Goal: Task Accomplishment & Management: Manage account settings

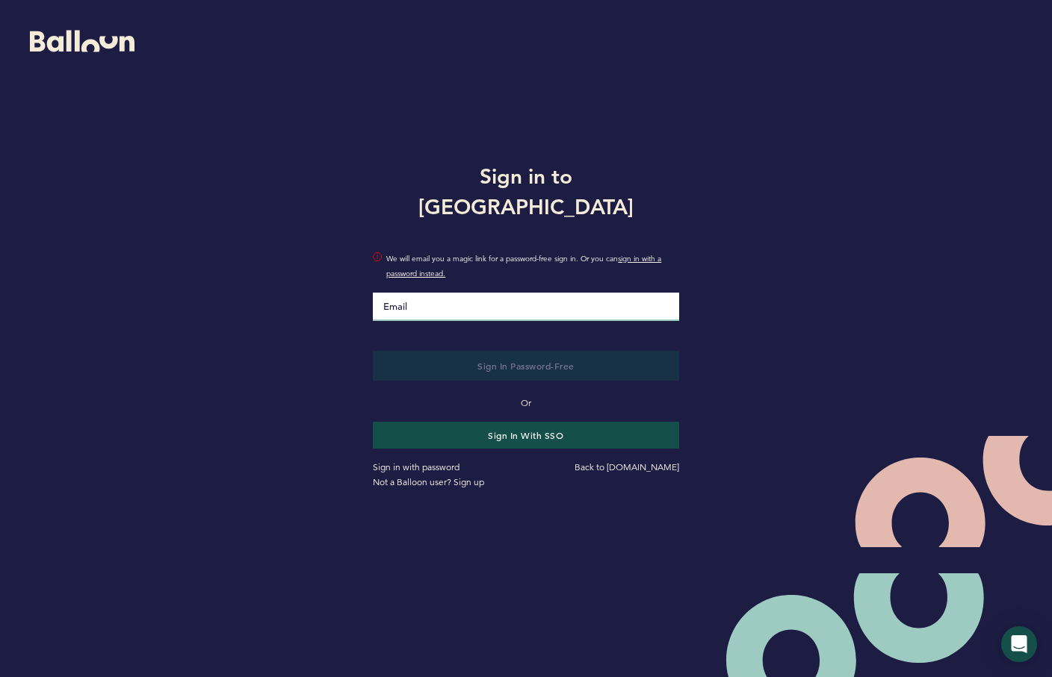
drag, startPoint x: 447, startPoint y: 284, endPoint x: 369, endPoint y: 306, distance: 81.6
click at [447, 293] on input "Email" at bounding box center [525, 307] width 305 height 28
drag, startPoint x: 504, startPoint y: 284, endPoint x: 497, endPoint y: 279, distance: 8.7
click at [503, 293] on input "Email" at bounding box center [525, 307] width 305 height 28
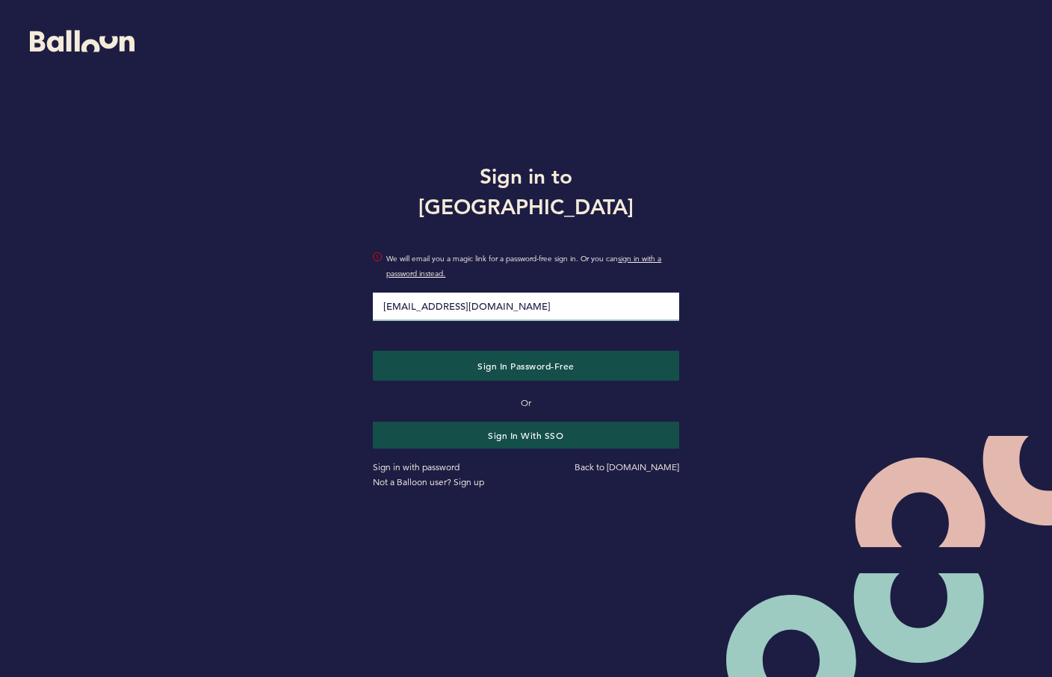
type input "[EMAIL_ADDRESS][DOMAIN_NAME]"
click at [373, 351] on button "Sign in Password-Free" at bounding box center [525, 366] width 305 height 30
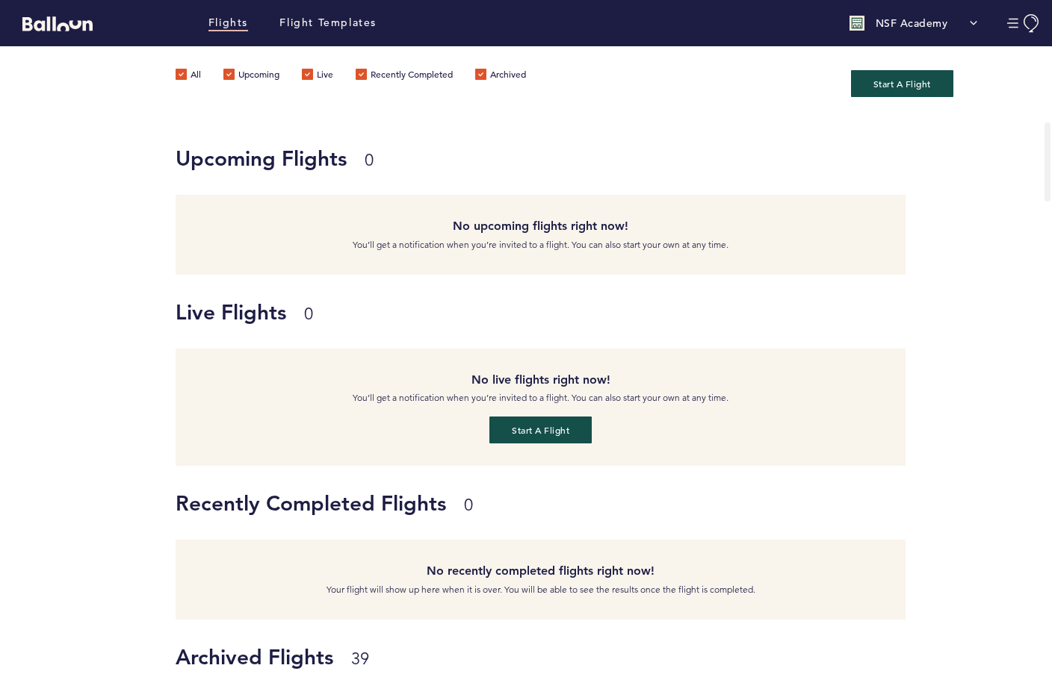
click at [951, 27] on div "NSF Academy" at bounding box center [913, 23] width 143 height 30
click at [913, 83] on link "Team & Subscription" at bounding box center [917, 84] width 90 height 30
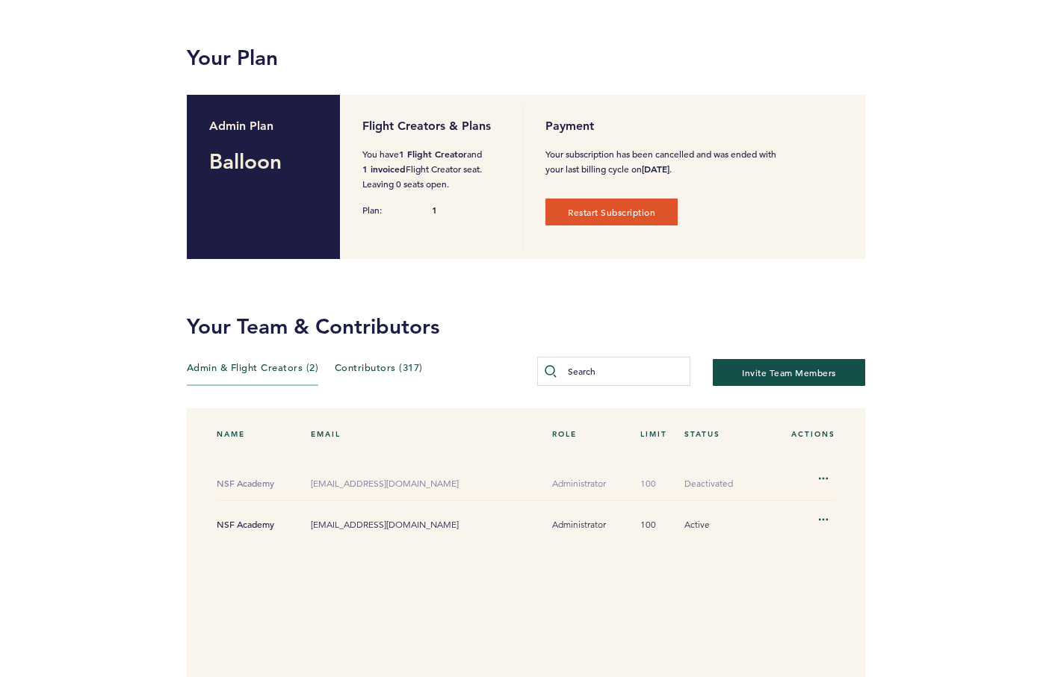
scroll to position [75, 0]
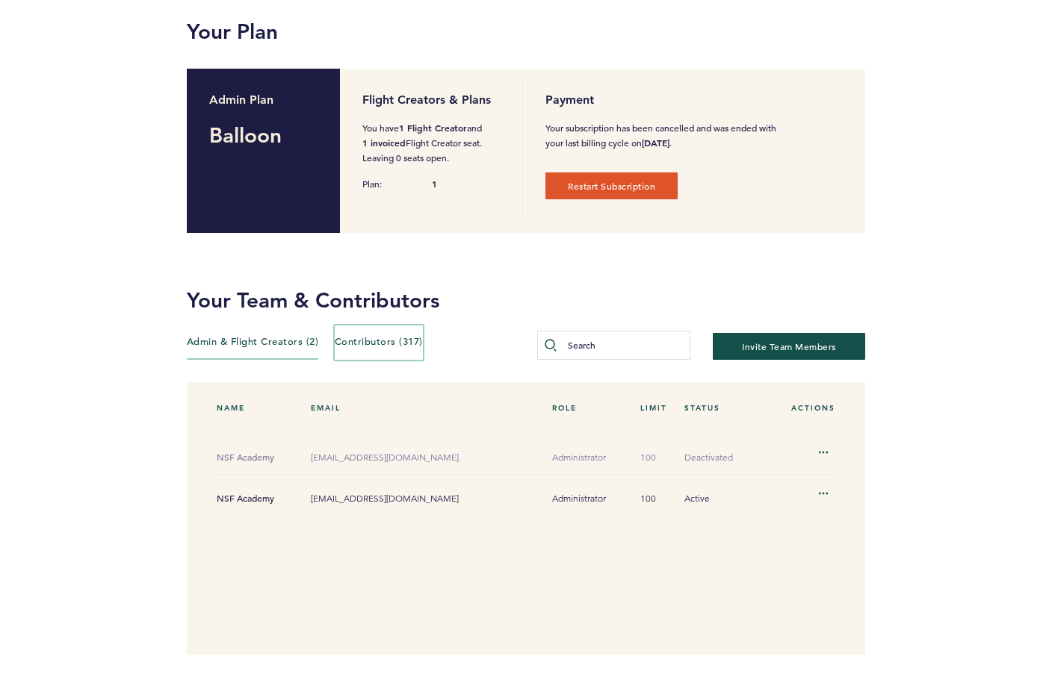
click at [405, 343] on span "Contributors (317)" at bounding box center [379, 341] width 88 height 13
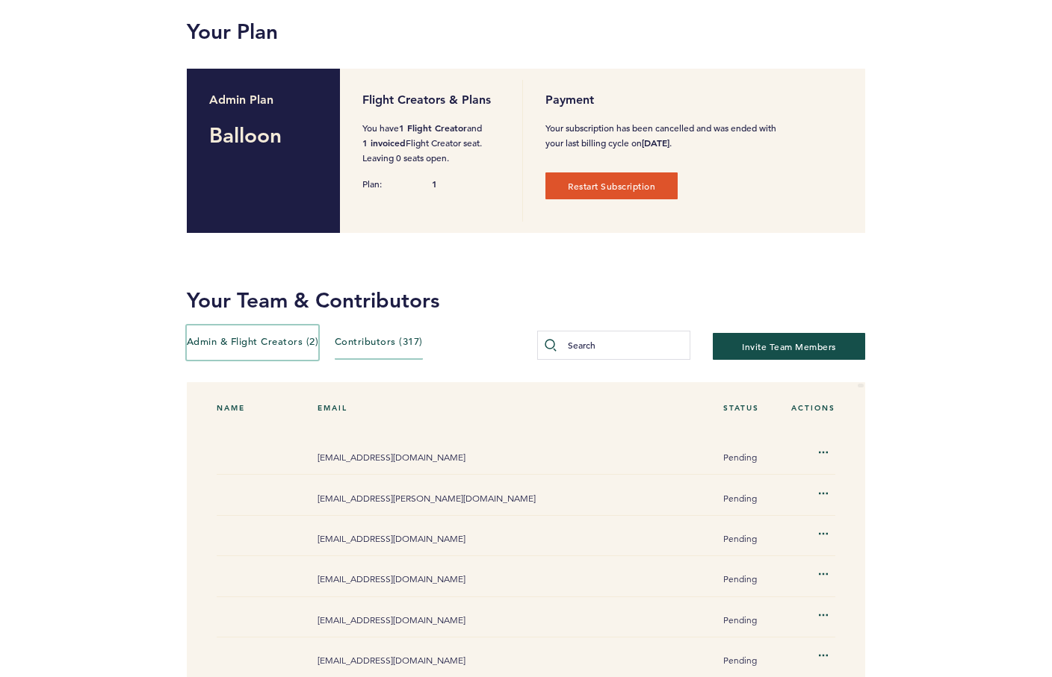
click at [260, 347] on span "Admin & Flight Creators (2)" at bounding box center [253, 341] width 132 height 13
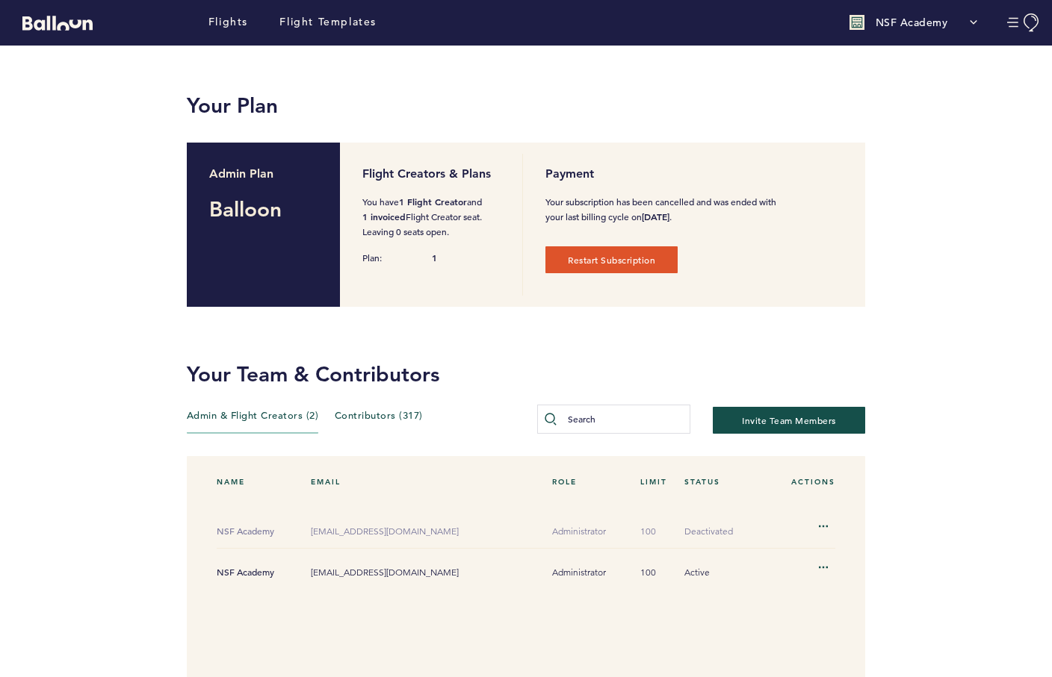
scroll to position [0, 0]
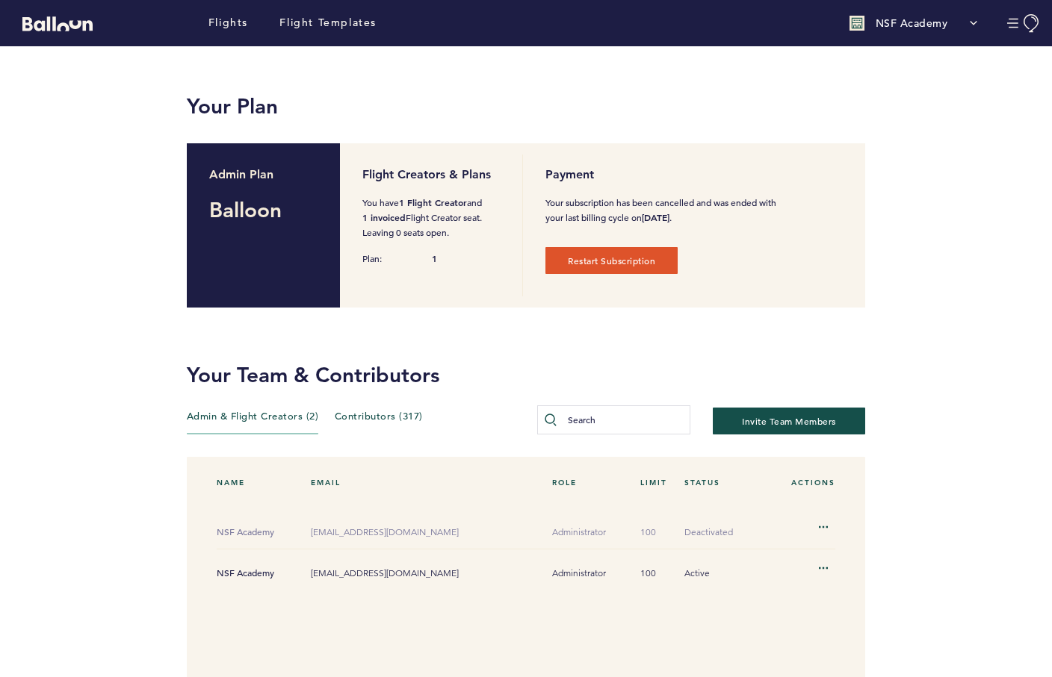
drag, startPoint x: 235, startPoint y: 190, endPoint x: 281, endPoint y: 256, distance: 80.6
click at [281, 255] on div "Admin Plan Balloon" at bounding box center [264, 225] width 154 height 164
click at [281, 256] on div "Admin Plan Balloon" at bounding box center [264, 225] width 154 height 164
drag, startPoint x: 626, startPoint y: 198, endPoint x: 648, endPoint y: 221, distance: 31.7
click at [648, 221] on div "Payment Your subscription has been cancelled and was ended with your last billi…" at bounding box center [660, 226] width 253 height 142
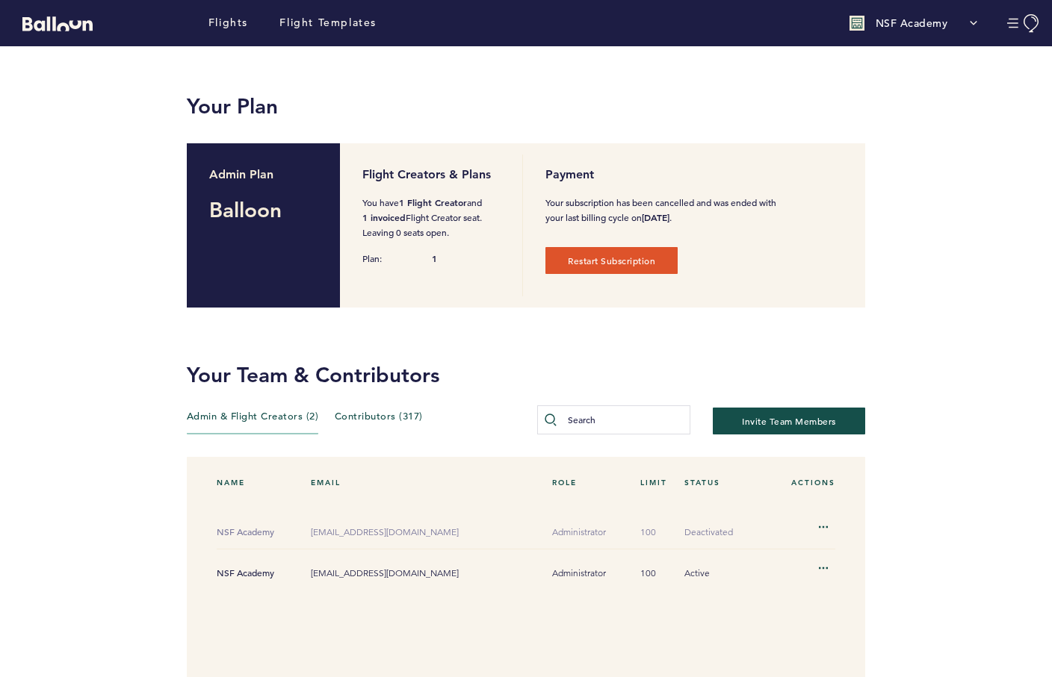
drag, startPoint x: 648, startPoint y: 223, endPoint x: 663, endPoint y: 223, distance: 14.9
click at [649, 223] on b "[DATE]" at bounding box center [656, 217] width 28 height 12
drag, startPoint x: 712, startPoint y: 222, endPoint x: 626, endPoint y: 193, distance: 90.5
click at [627, 194] on div "Payment Your subscription has been cancelled and was ended with your last billi…" at bounding box center [660, 226] width 253 height 142
click at [626, 193] on div "Payment Your subscription has been cancelled and was ended with your last billi…" at bounding box center [660, 226] width 253 height 142
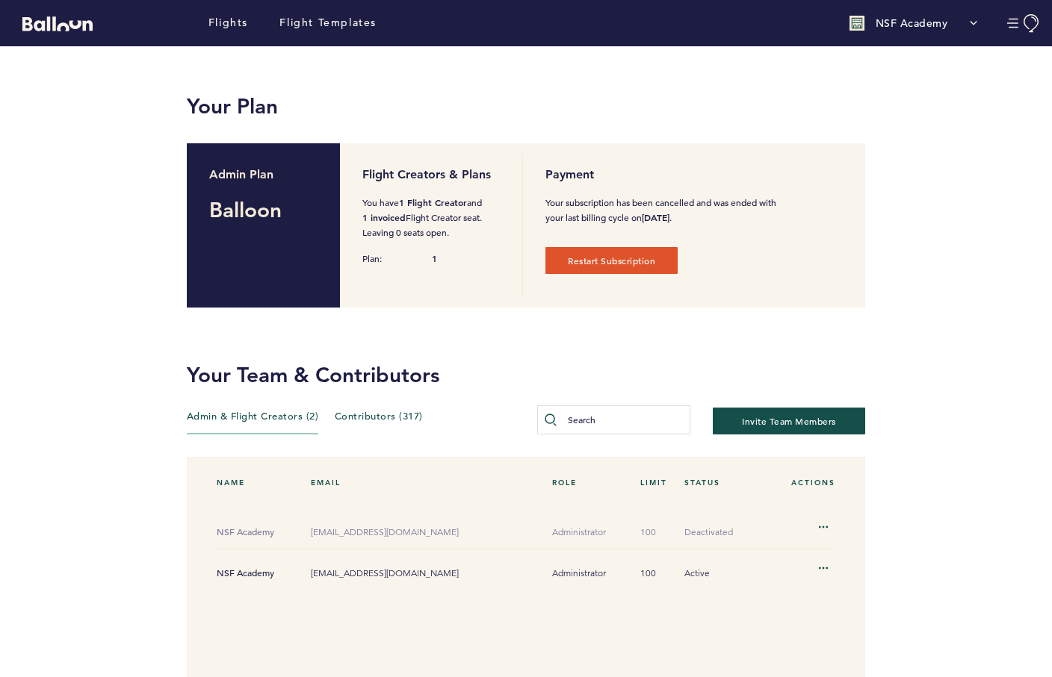
drag, startPoint x: 518, startPoint y: 193, endPoint x: 741, endPoint y: 227, distance: 225.9
click at [741, 227] on div "Flight Creators & Plans You have 1 Flight Creator and 1 invoiced Flight Creator…" at bounding box center [602, 225] width 525 height 164
click at [741, 227] on div "Your subscription has been cancelled and was ended with your last billing cycle…" at bounding box center [660, 240] width 231 height 90
drag, startPoint x: 737, startPoint y: 220, endPoint x: 532, endPoint y: 190, distance: 207.6
click at [532, 190] on div "Flight Creators & Plans You have 1 Flight Creator and 1 invoiced Flight Creator…" at bounding box center [602, 225] width 525 height 164
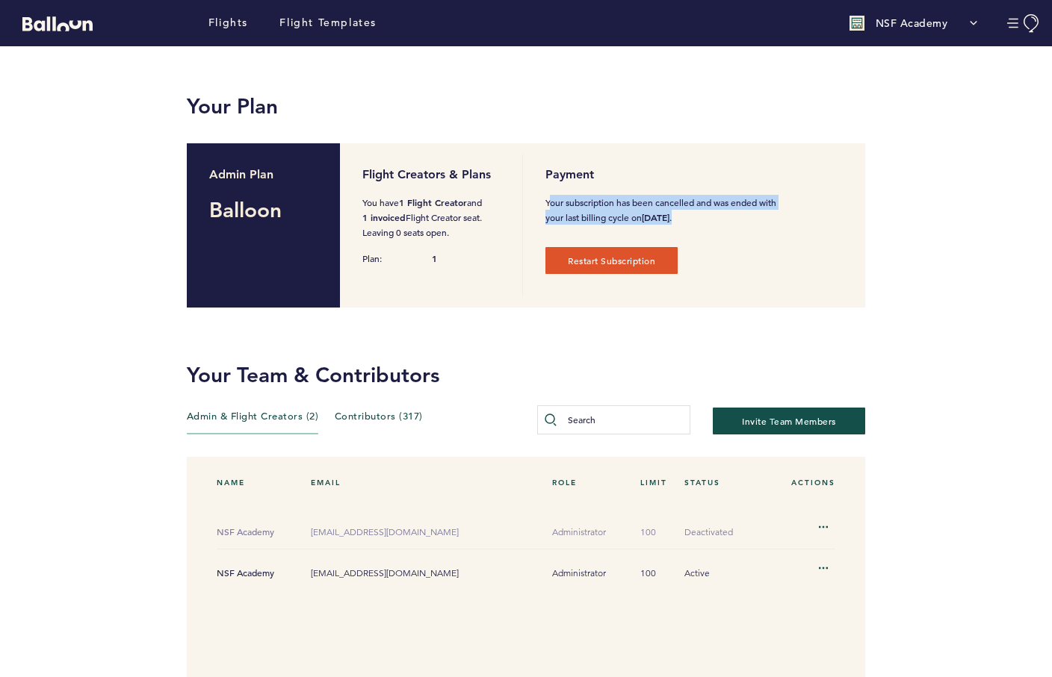
click at [533, 192] on div "Flight Creators & Plans You have 1 Flight Creator and 1 invoiced Flight Creator…" at bounding box center [602, 225] width 525 height 164
click at [533, 193] on div "Flight Creators & Plans You have 1 Flight Creator and 1 invoiced Flight Creator…" at bounding box center [602, 225] width 525 height 164
drag, startPoint x: 554, startPoint y: 196, endPoint x: 704, endPoint y: 226, distance: 152.9
click at [702, 225] on p "Your subscription has been cancelled and was ended with your last billing cycle…" at bounding box center [660, 210] width 231 height 30
click at [705, 226] on div "Your subscription has been cancelled and was ended with your last billing cycle…" at bounding box center [660, 240] width 231 height 90
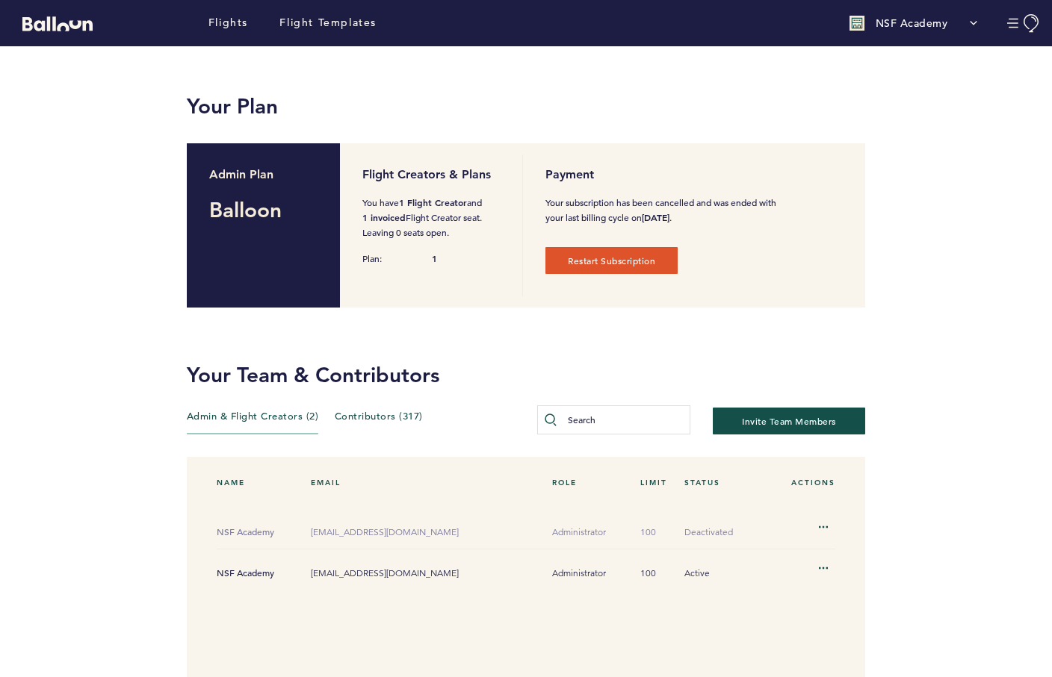
drag, startPoint x: 705, startPoint y: 226, endPoint x: 592, endPoint y: 206, distance: 114.4
click at [592, 206] on div "Your subscription has been cancelled and was ended with your last billing cycle…" at bounding box center [660, 240] width 231 height 90
click at [592, 206] on p "Your subscription has been cancelled and was ended with your last billing cycle…" at bounding box center [660, 210] width 231 height 30
drag, startPoint x: 554, startPoint y: 198, endPoint x: 733, endPoint y: 218, distance: 179.6
click at [733, 218] on div "Payment Your subscription has been cancelled and was ended with your last billi…" at bounding box center [660, 226] width 253 height 142
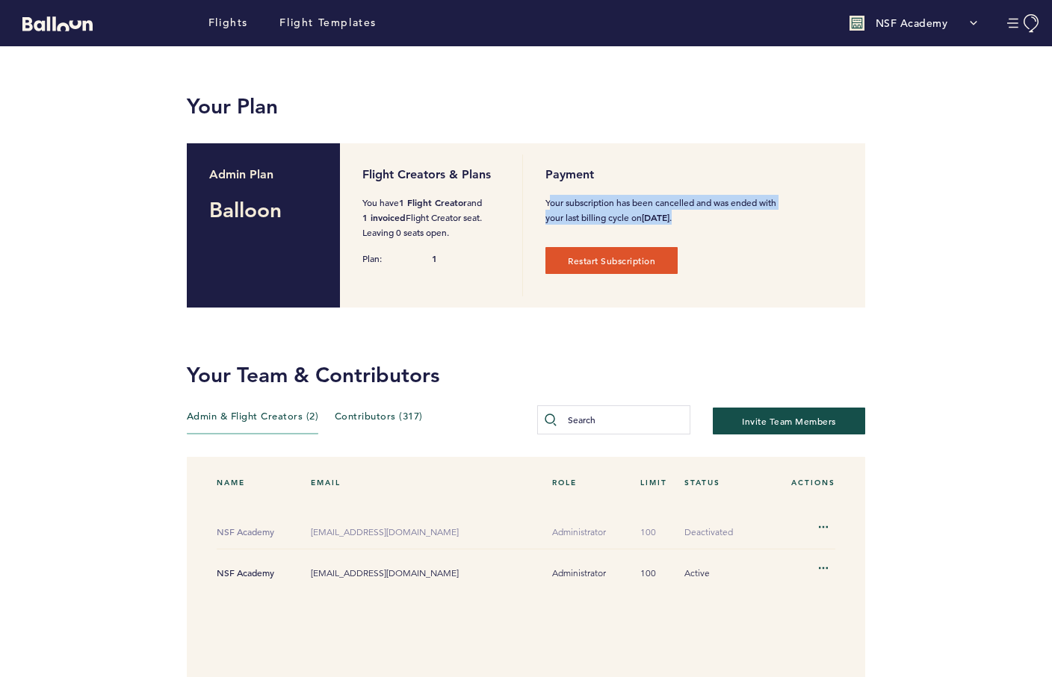
click at [734, 219] on p "Your subscription has been cancelled and was ended with your last billing cycle…" at bounding box center [660, 210] width 231 height 30
